Goal: Find specific page/section: Find specific page/section

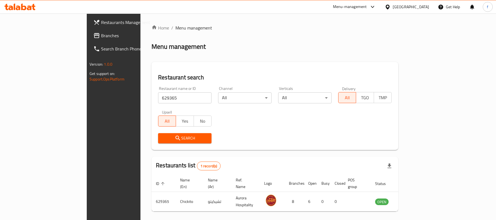
scroll to position [15, 0]
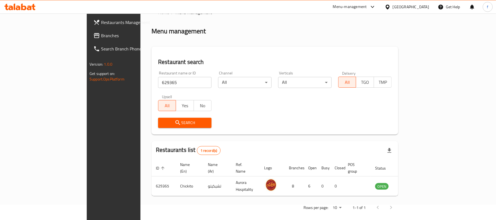
click at [367, 8] on div "Menu-management" at bounding box center [350, 7] width 34 height 7
click at [347, 60] on div "Restaurant-Management" at bounding box center [346, 61] width 43 height 6
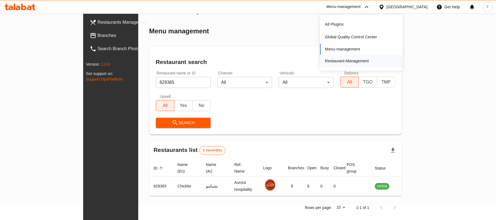
scroll to position [15, 0]
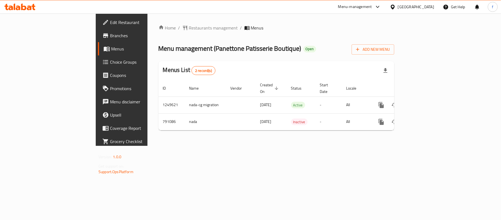
click at [372, 4] on div "Menu-management" at bounding box center [355, 7] width 34 height 7
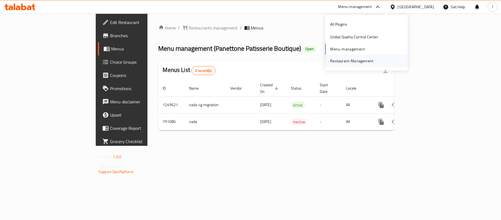
click at [362, 61] on div "Restaurant-Management" at bounding box center [351, 61] width 43 height 6
